Goal: Navigation & Orientation: Find specific page/section

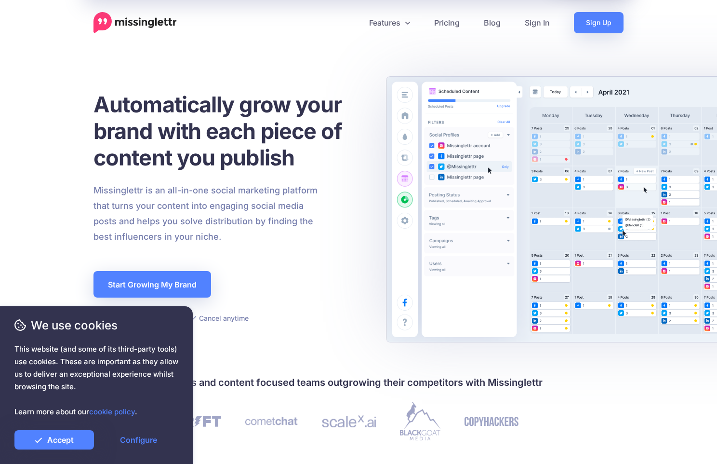
click at [403, 22] on link "Features" at bounding box center [389, 22] width 65 height 21
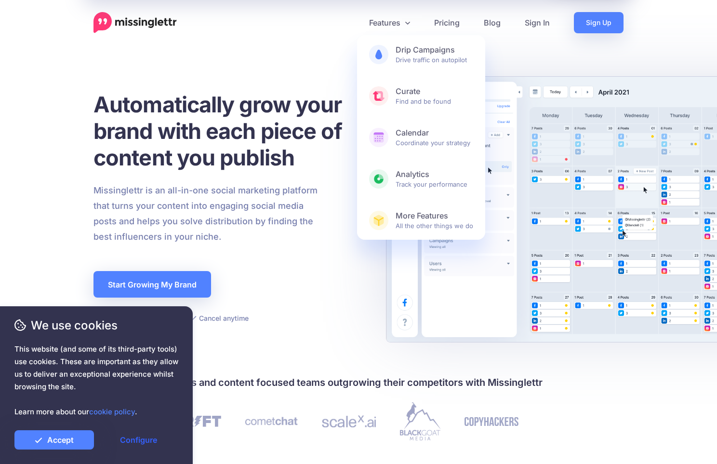
click at [128, 446] on link "Configure" at bounding box center [139, 439] width 80 height 19
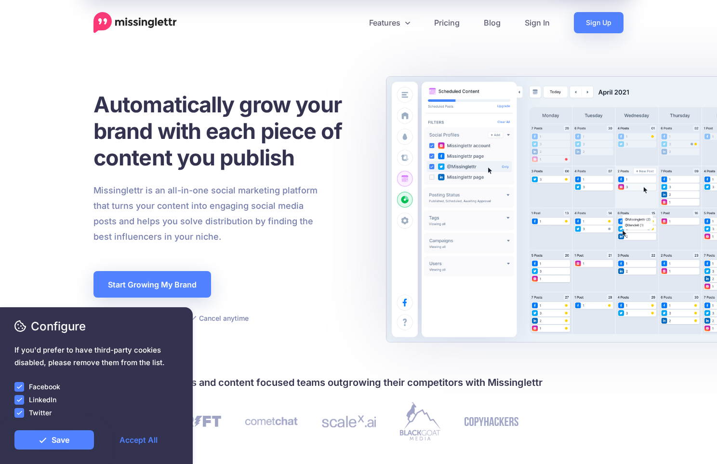
click at [20, 392] on div at bounding box center [96, 393] width 164 height 2
click at [20, 403] on ins at bounding box center [19, 400] width 10 height 10
click at [20, 419] on div at bounding box center [96, 424] width 164 height 12
click at [21, 413] on ins at bounding box center [19, 413] width 10 height 10
click at [20, 385] on ins at bounding box center [19, 387] width 10 height 10
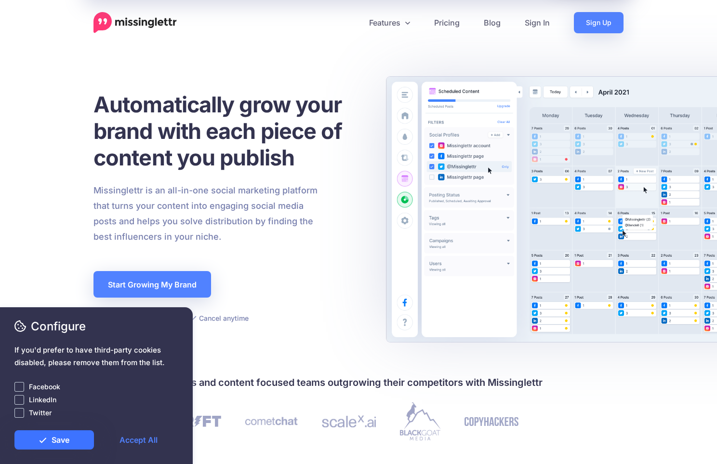
click at [46, 441] on icon at bounding box center [43, 440] width 8 height 8
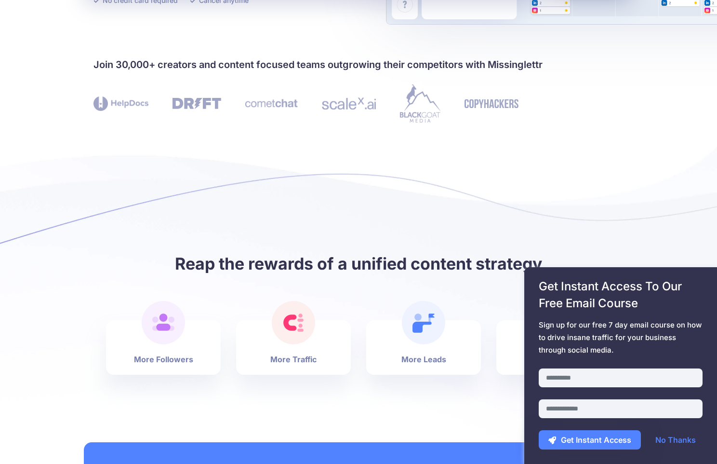
scroll to position [681, 0]
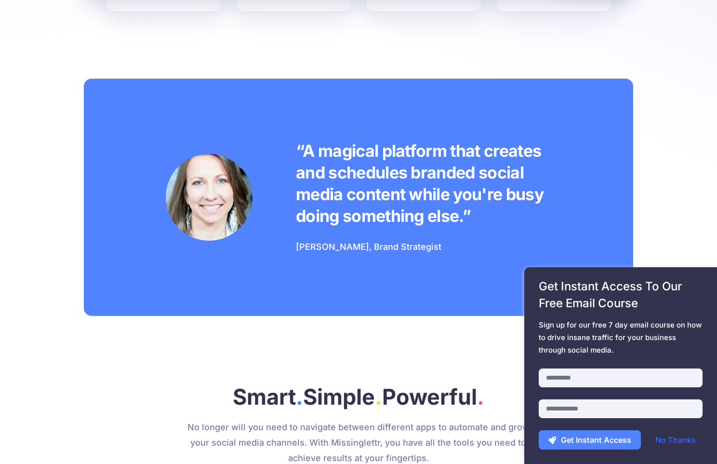
click at [668, 436] on link "No Thanks" at bounding box center [676, 439] width 60 height 19
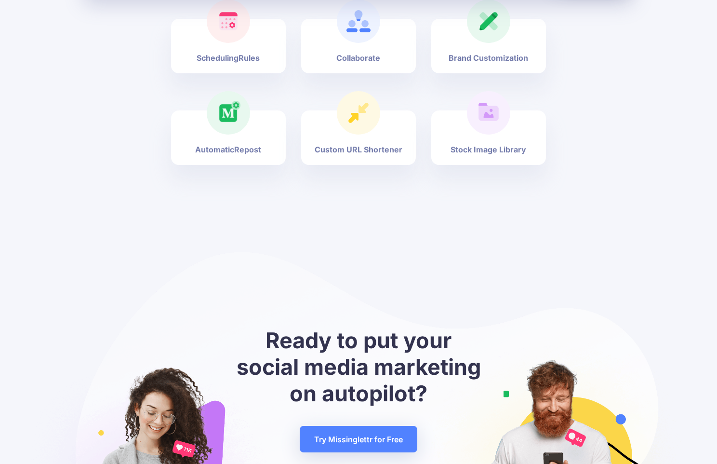
scroll to position [3686, 0]
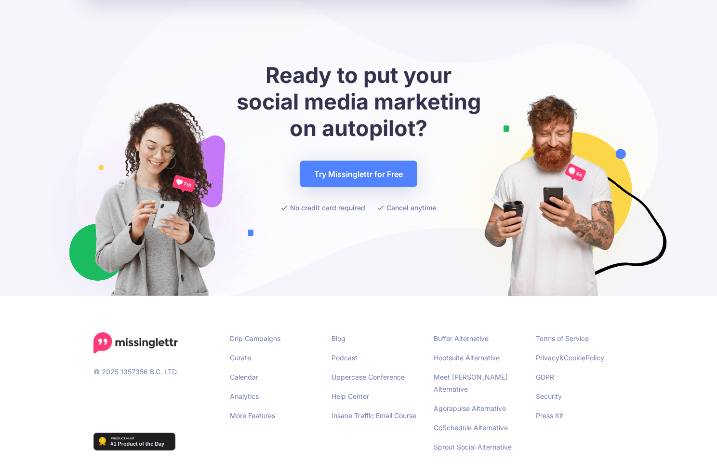
click at [605, 381] on input "text" at bounding box center [621, 377] width 164 height 19
click at [570, 319] on span "Sign up for our free 7 day email course on how to drive insane traffic for your…" at bounding box center [621, 338] width 164 height 38
click at [559, 324] on span "Sign up for our free 7 day email course on how to drive insane traffic for your…" at bounding box center [621, 338] width 164 height 38
click at [554, 346] on span "Sign up for our free 7 day email course on how to drive insane traffic for your…" at bounding box center [621, 338] width 164 height 38
click at [546, 363] on div at bounding box center [621, 362] width 164 height 12
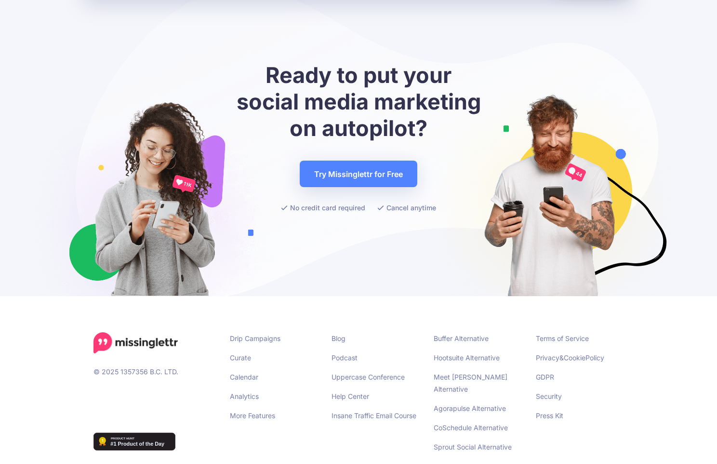
click at [548, 385] on input "text" at bounding box center [621, 377] width 164 height 19
click at [605, 397] on div at bounding box center [621, 383] width 178 height 31
click at [133, 416] on div "Twitter" at bounding box center [96, 412] width 164 height 11
click at [252, 411] on link "More Features" at bounding box center [252, 415] width 45 height 8
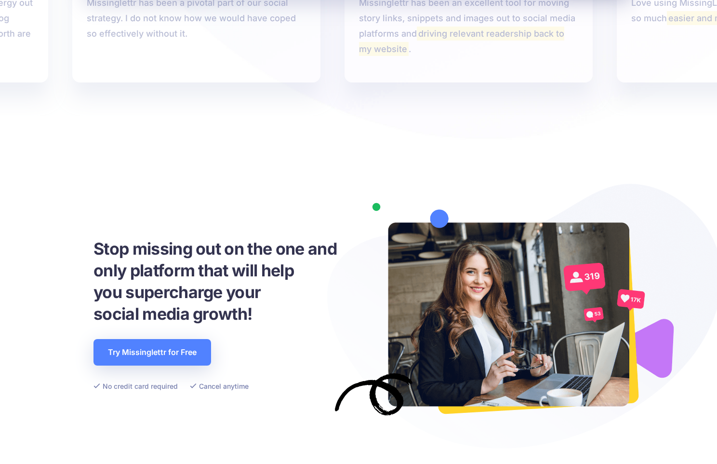
scroll to position [1370, 0]
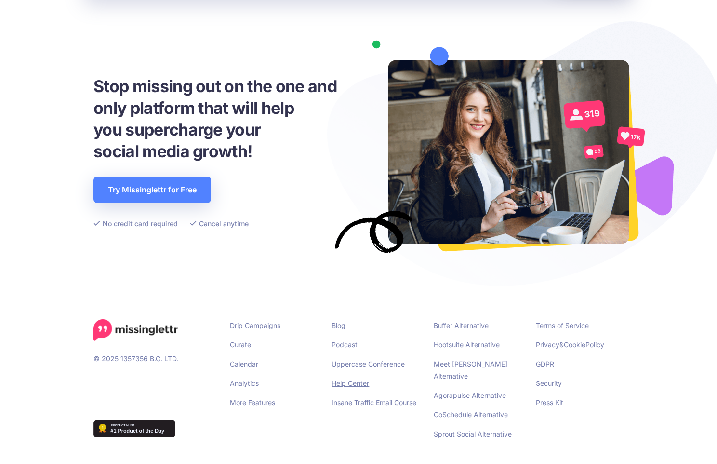
click at [346, 382] on link "Help Center" at bounding box center [351, 383] width 38 height 8
